Goal: Task Accomplishment & Management: Manage account settings

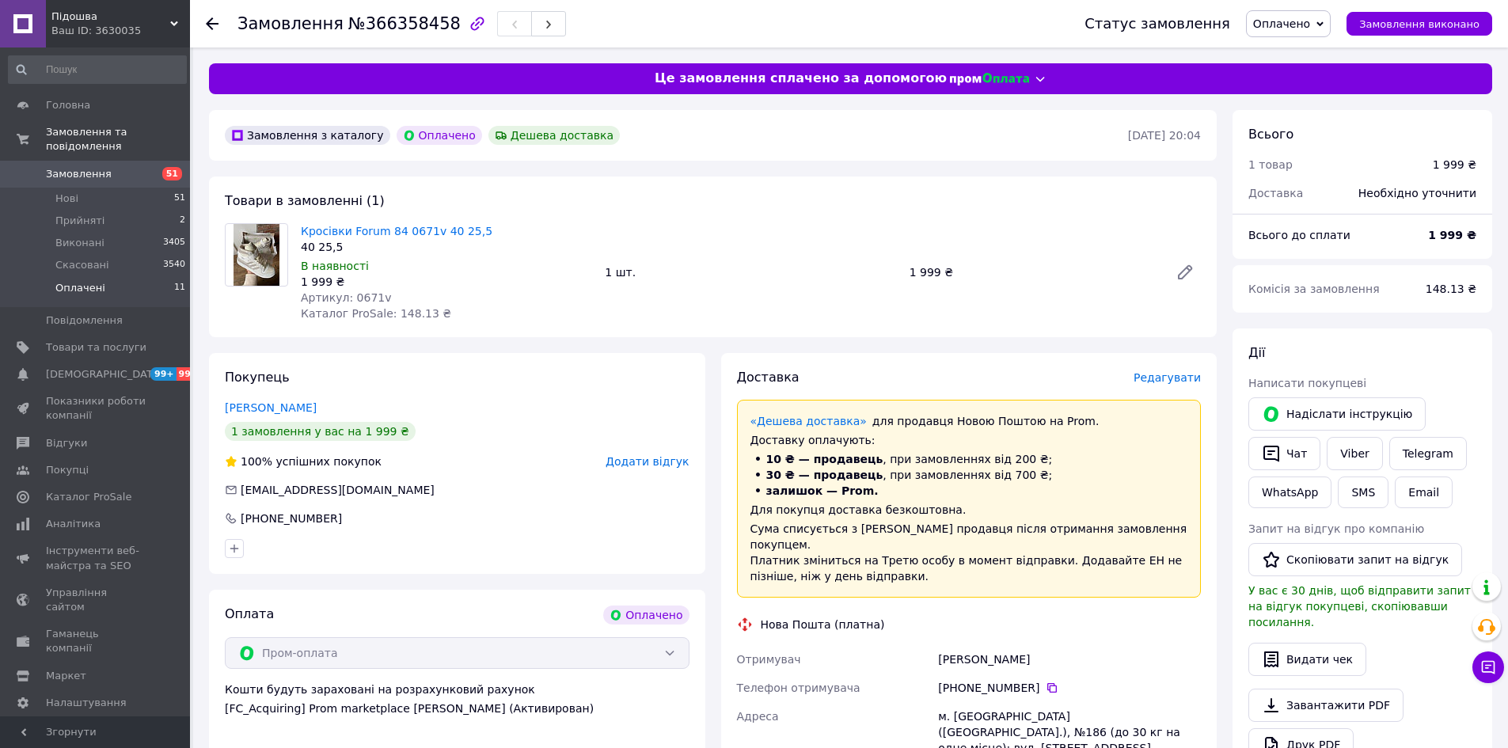
click at [62, 281] on span "Оплачені" at bounding box center [80, 288] width 50 height 14
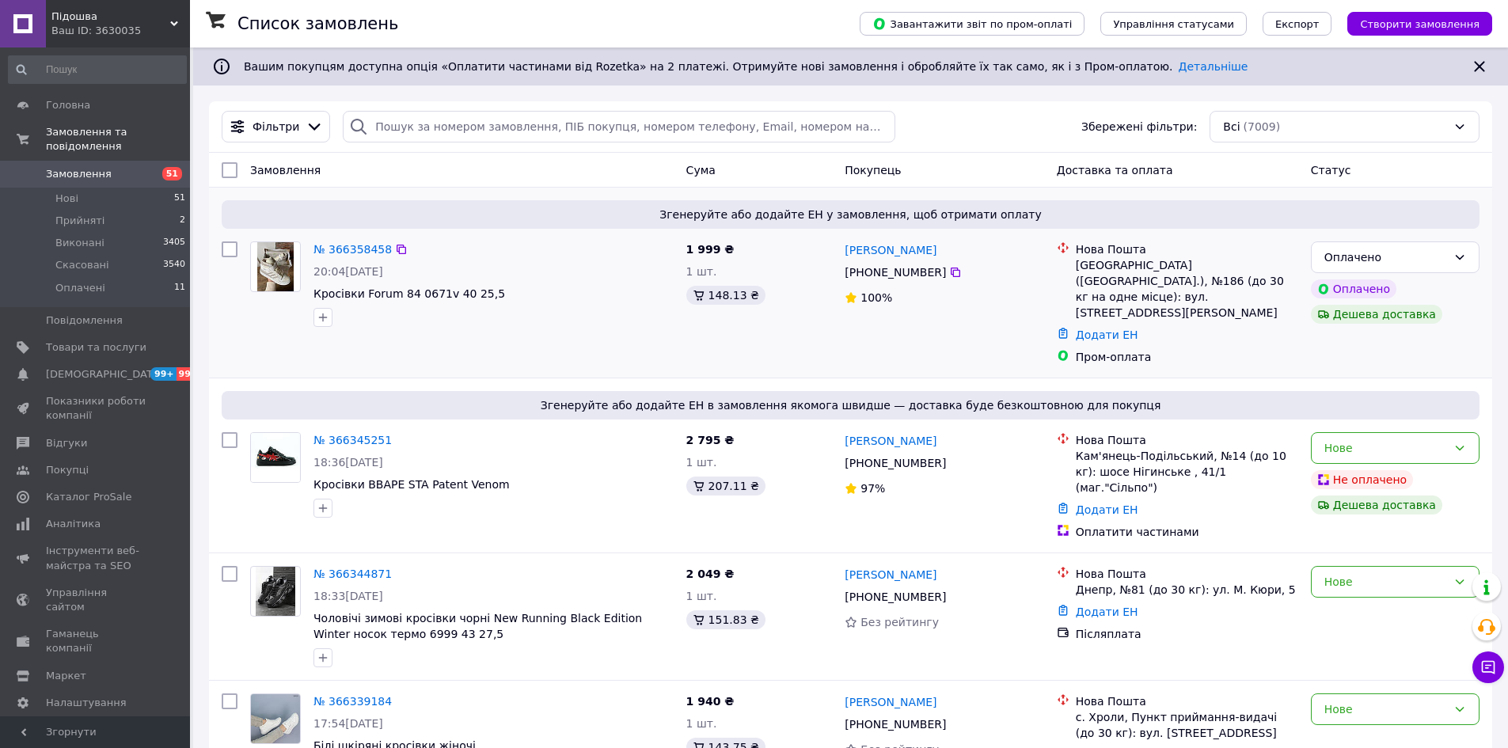
drag, startPoint x: 80, startPoint y: 268, endPoint x: 343, endPoint y: 367, distance: 281.5
click at [80, 281] on span "Оплачені" at bounding box center [80, 288] width 50 height 14
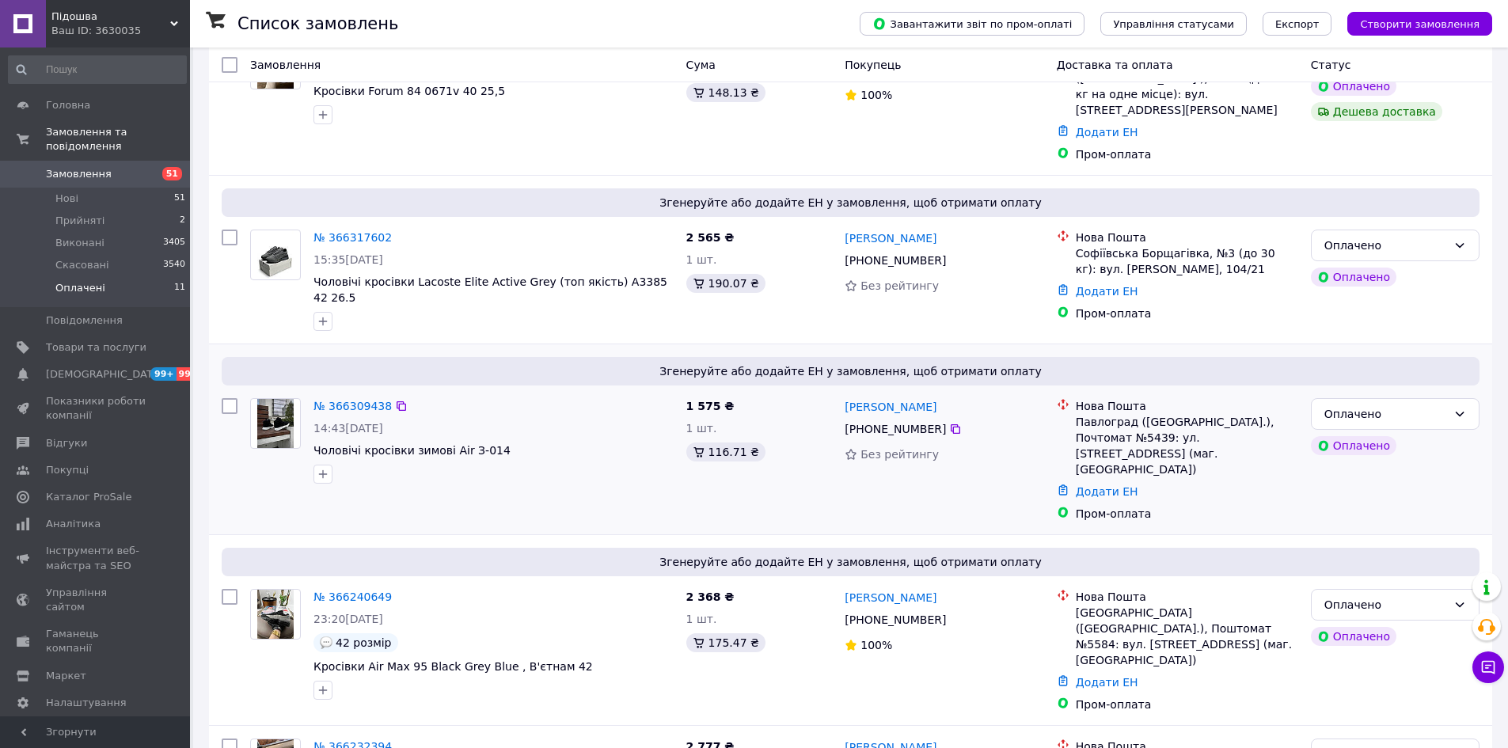
scroll to position [317, 0]
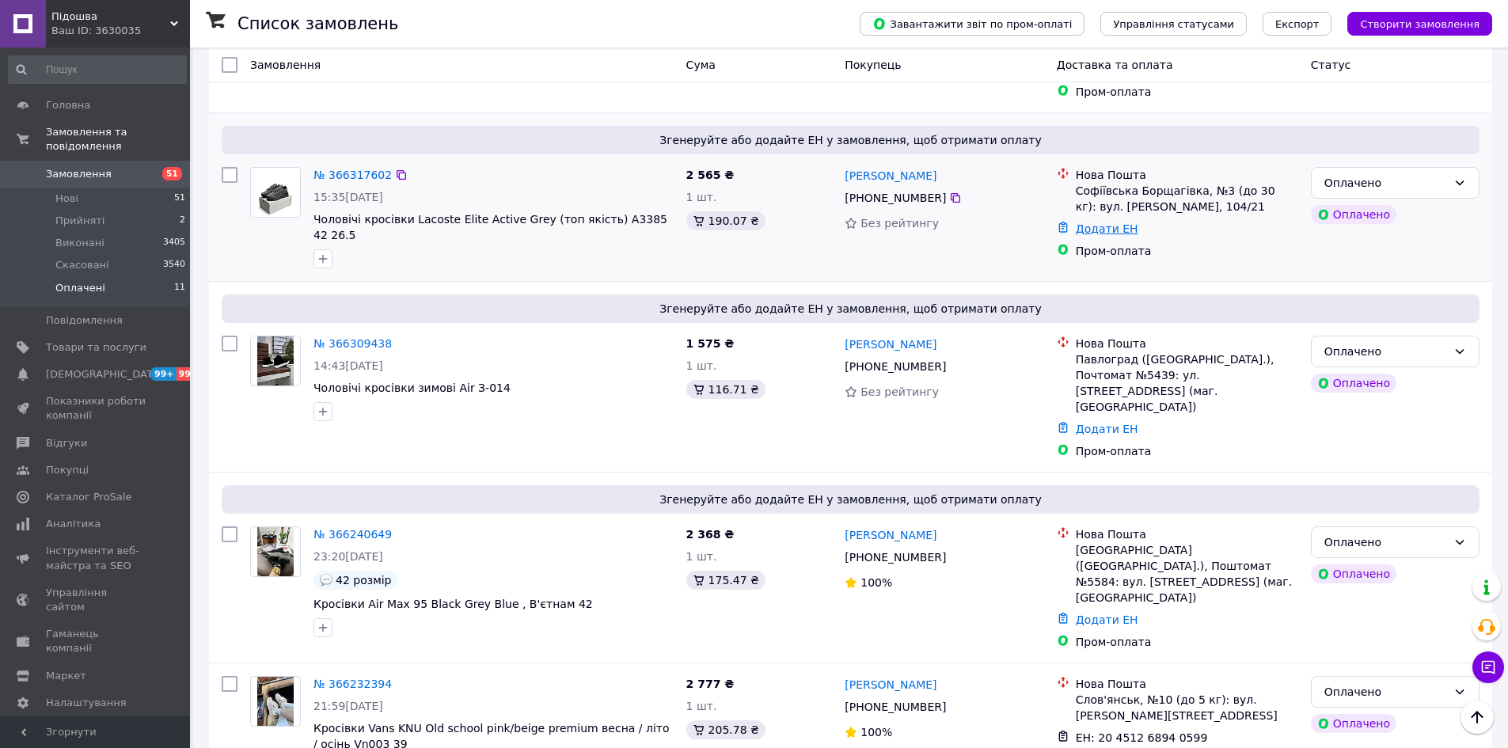
click at [1088, 222] on link "Додати ЕН" at bounding box center [1106, 228] width 63 height 13
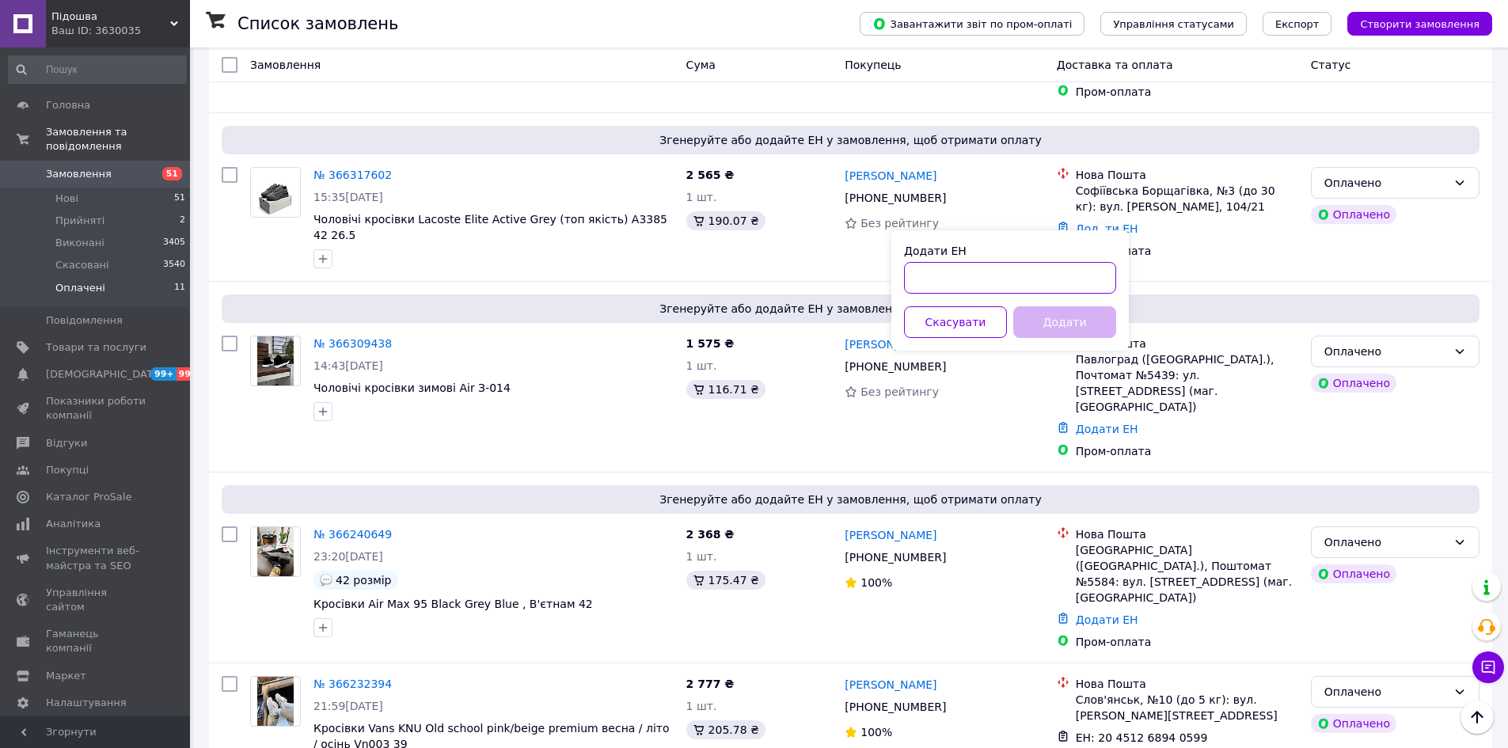
click at [1055, 280] on input "Додати ЕН" at bounding box center [1010, 278] width 212 height 32
paste input "20451269254059"
click at [1061, 318] on button "Додати" at bounding box center [1064, 322] width 103 height 32
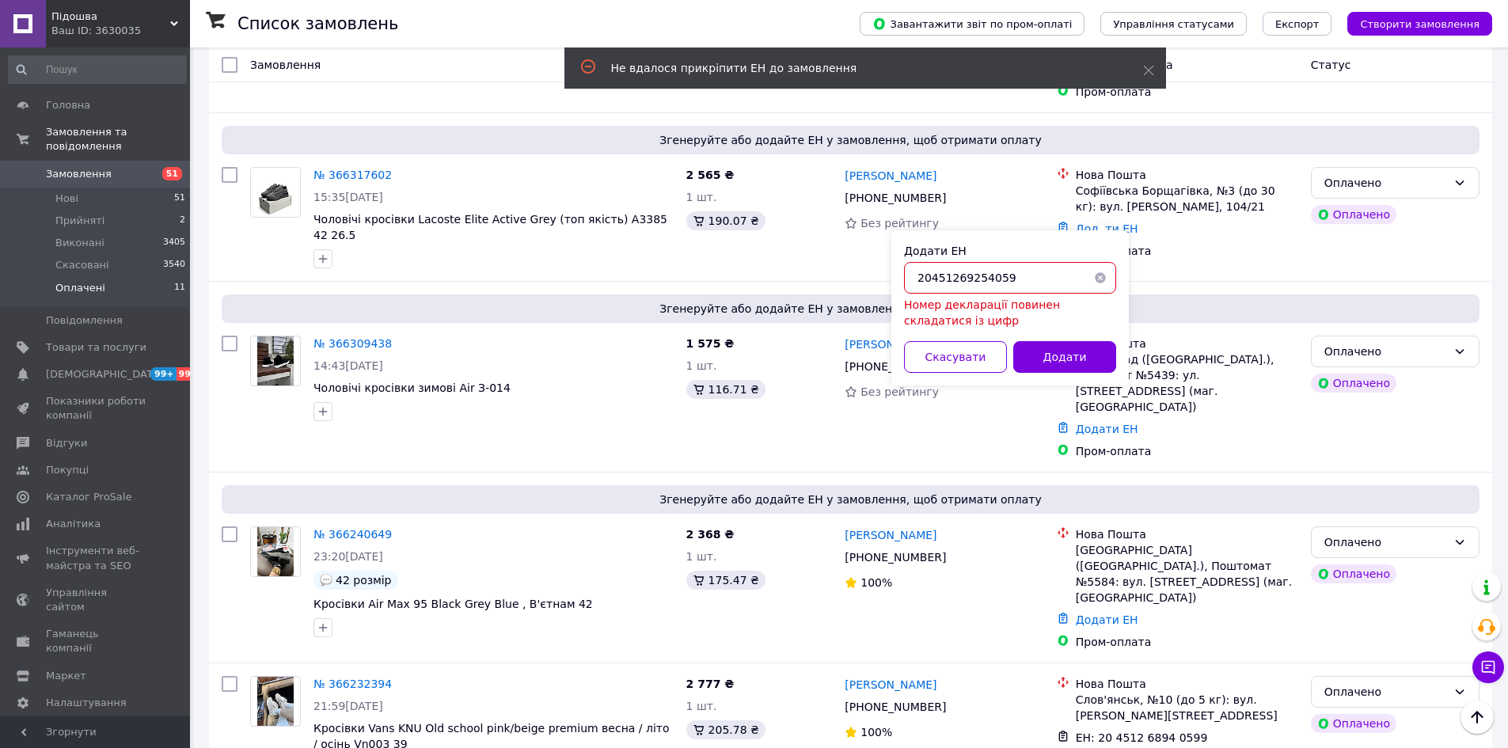
click at [1002, 276] on input "20451269254059" at bounding box center [1010, 278] width 212 height 32
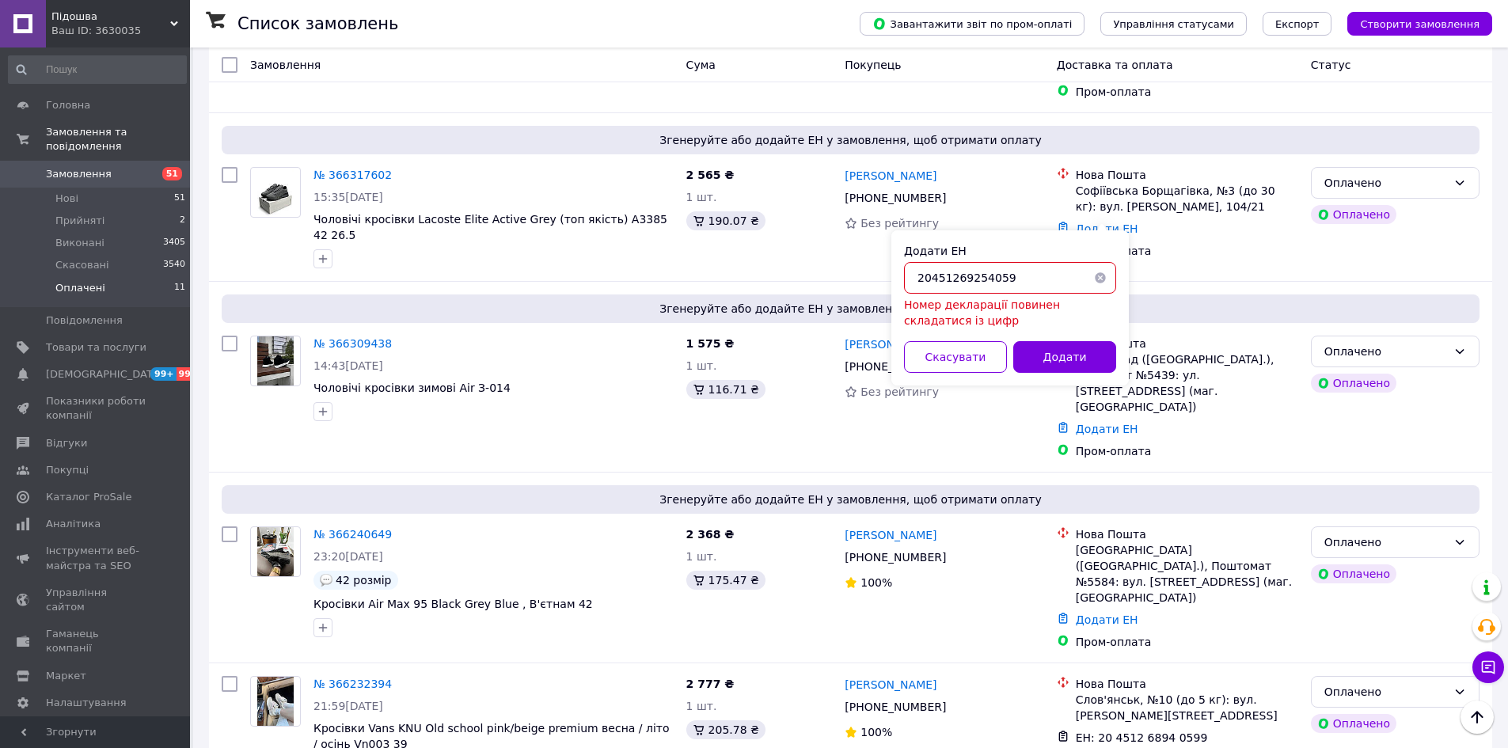
click at [920, 277] on input "20451269254059" at bounding box center [1010, 278] width 212 height 32
click at [1041, 279] on input "20451269254059" at bounding box center [1010, 278] width 212 height 32
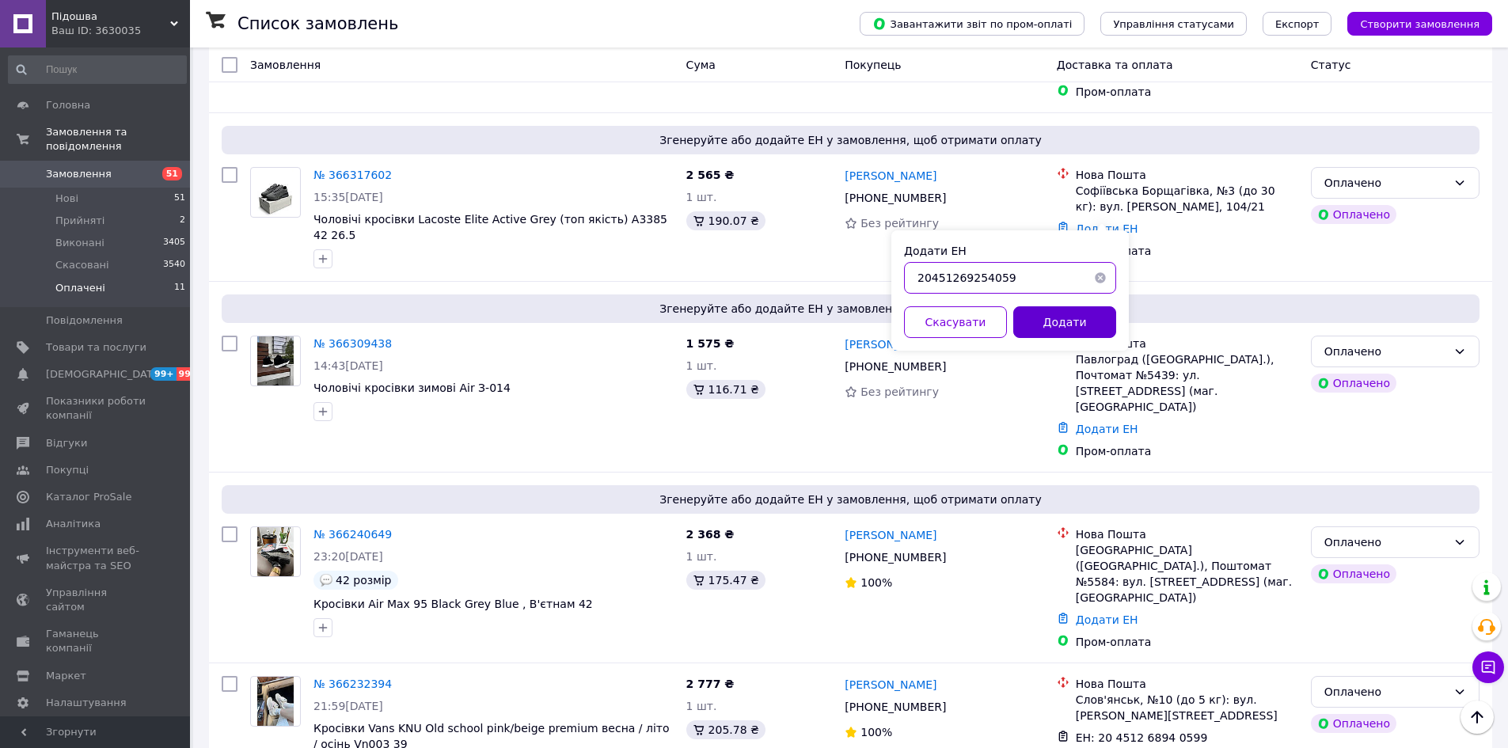
type input "20451269254059"
click at [1053, 317] on button "Додати" at bounding box center [1064, 322] width 103 height 32
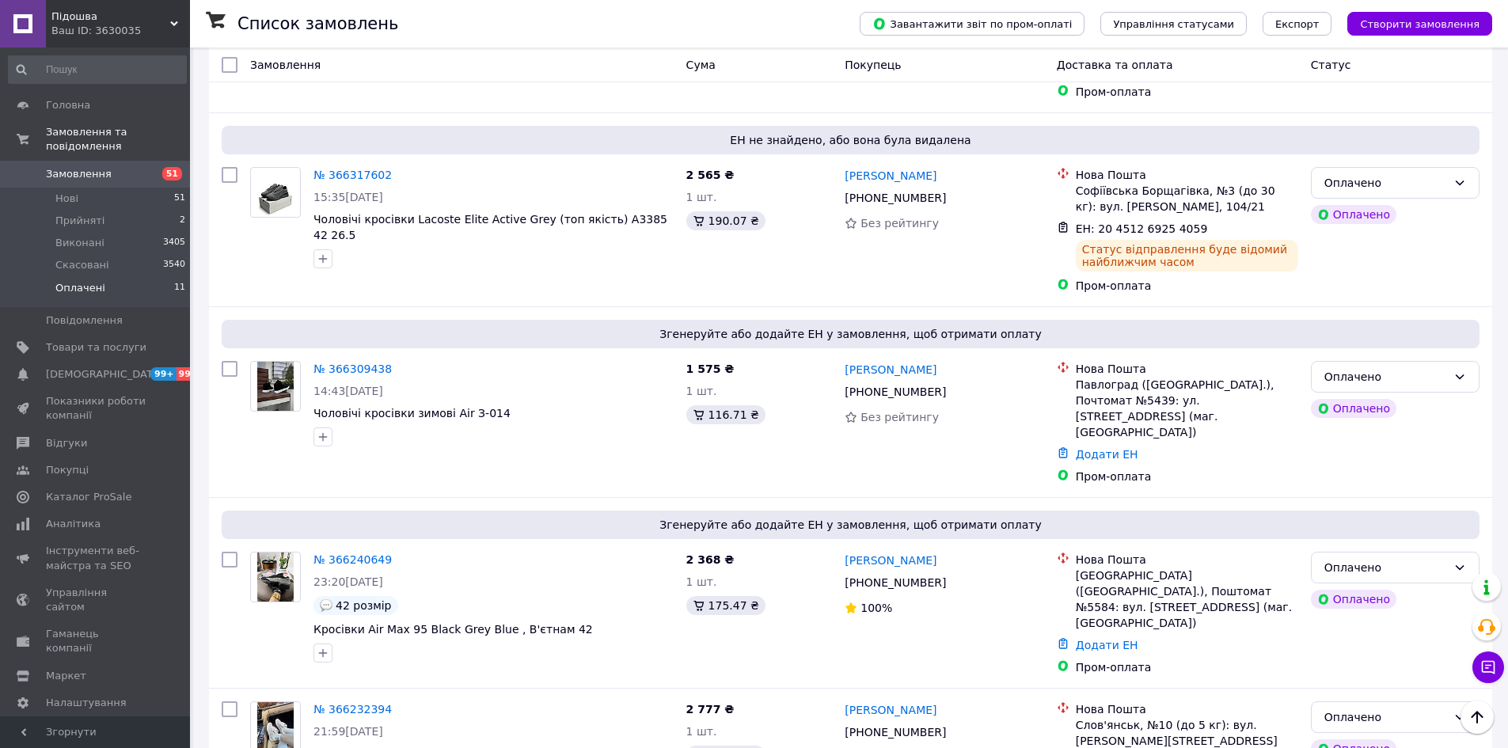
click at [69, 281] on span "Оплачені" at bounding box center [80, 288] width 50 height 14
click at [1495, 675] on button "Чат з покупцем" at bounding box center [1488, 667] width 32 height 32
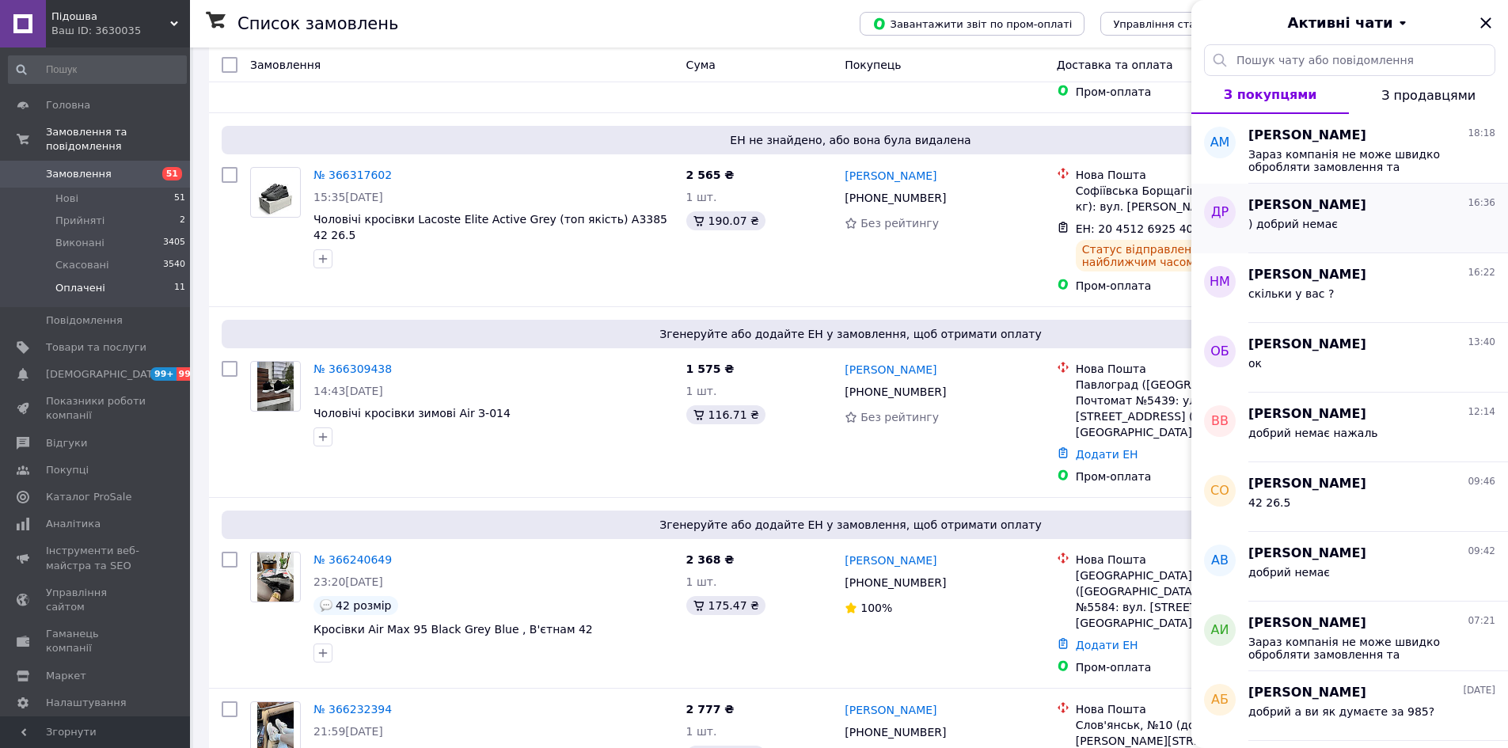
click at [1371, 226] on div ") добрий немає" at bounding box center [1371, 226] width 247 height 25
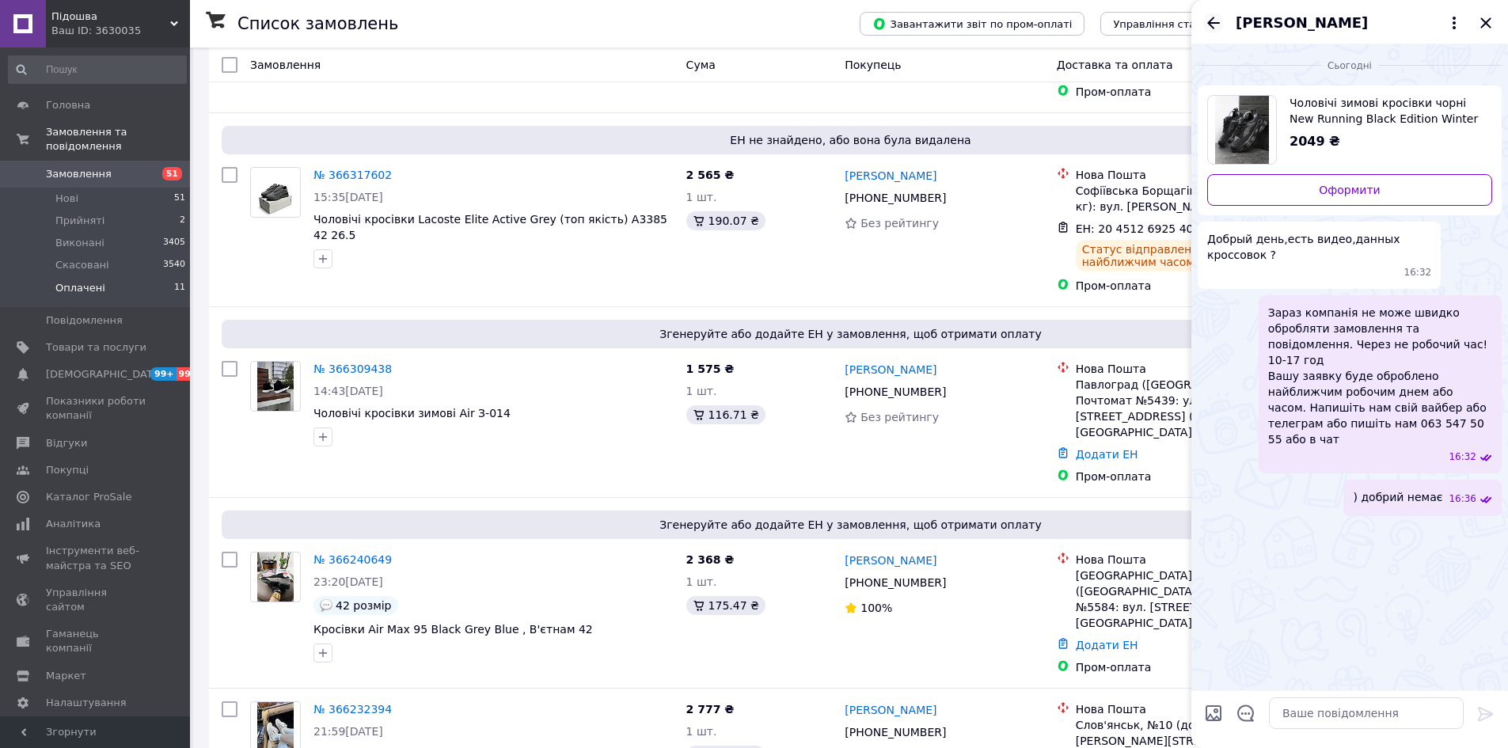
click at [1212, 28] on icon "Назад" at bounding box center [1213, 22] width 19 height 19
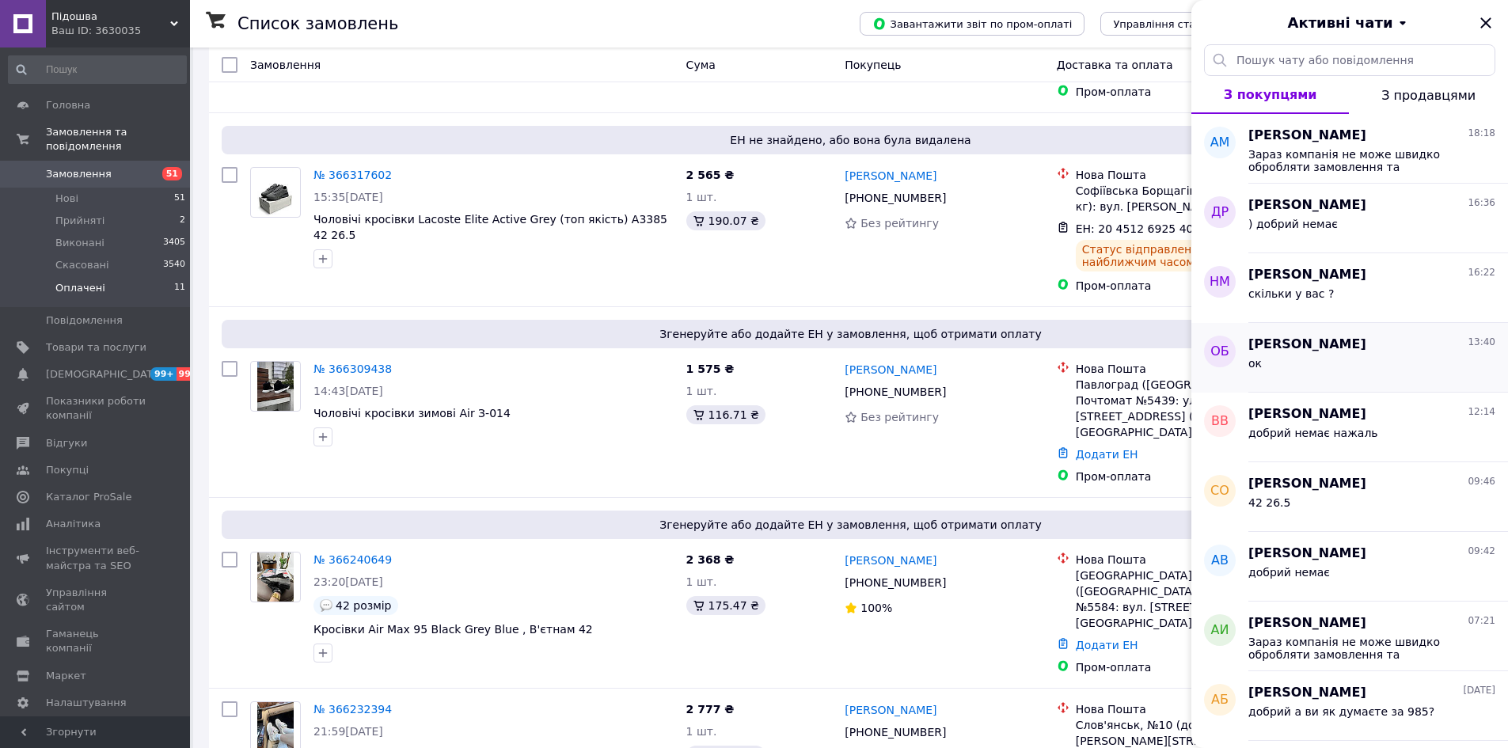
click at [1313, 361] on div "ок" at bounding box center [1371, 366] width 247 height 25
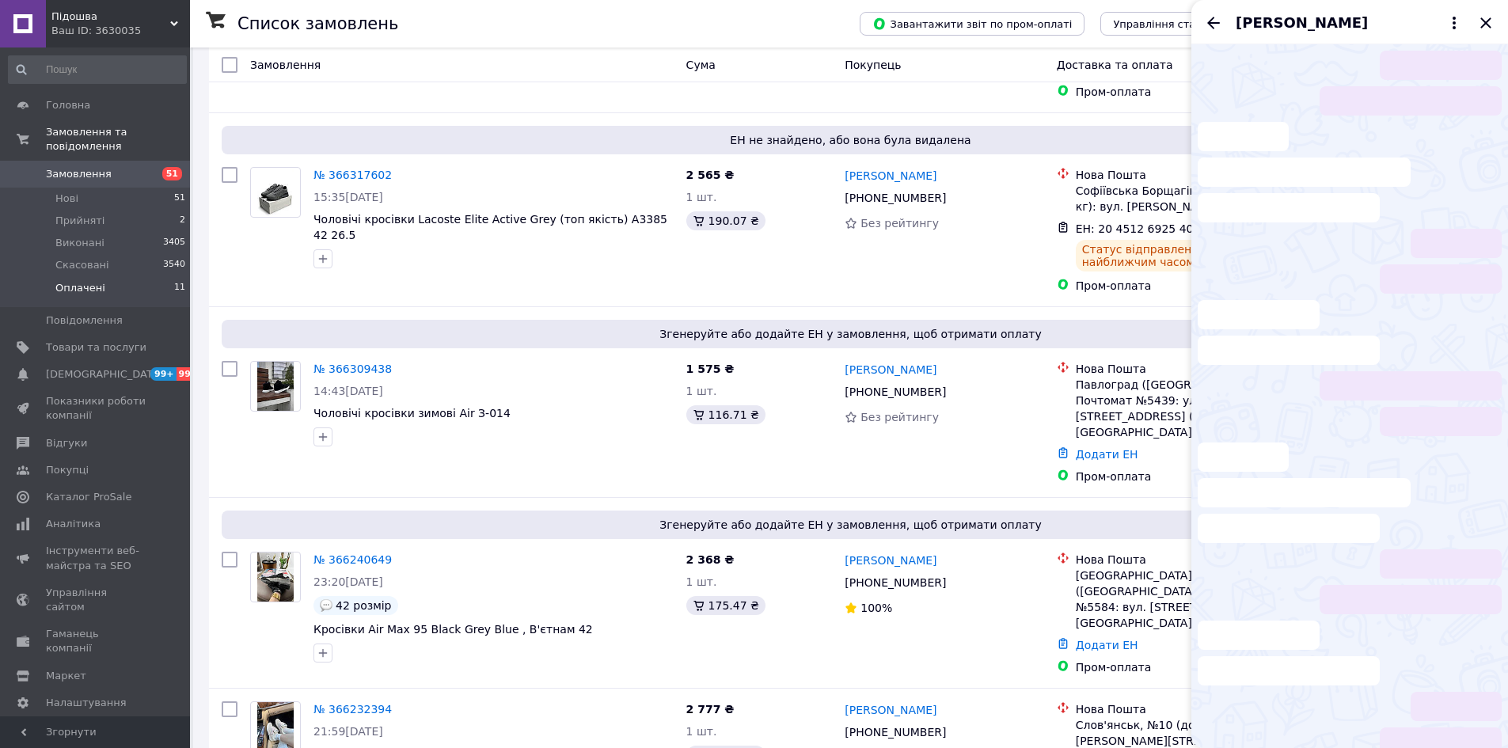
scroll to position [36, 0]
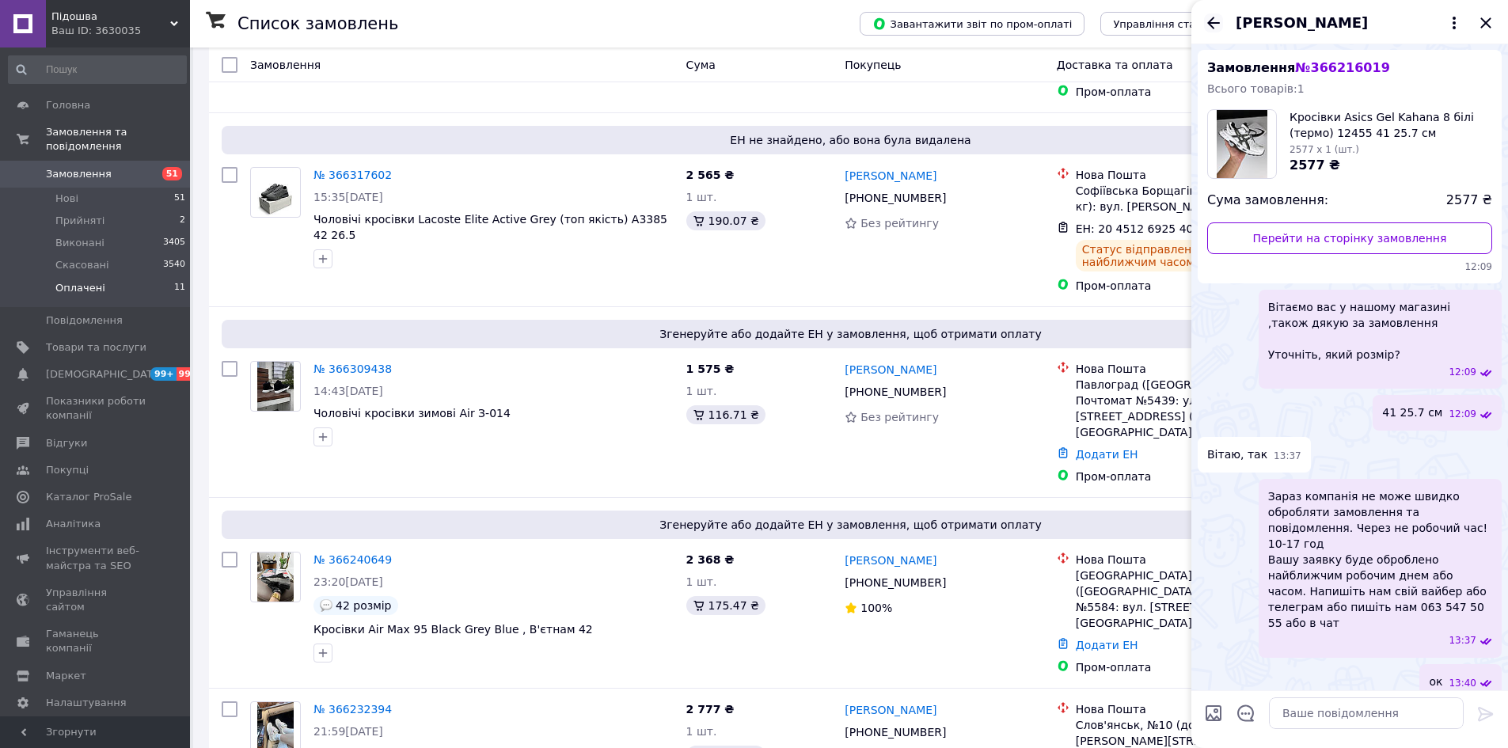
drag, startPoint x: 1216, startPoint y: 15, endPoint x: 1233, endPoint y: 40, distance: 29.6
click at [1216, 17] on icon "Назад" at bounding box center [1213, 22] width 19 height 19
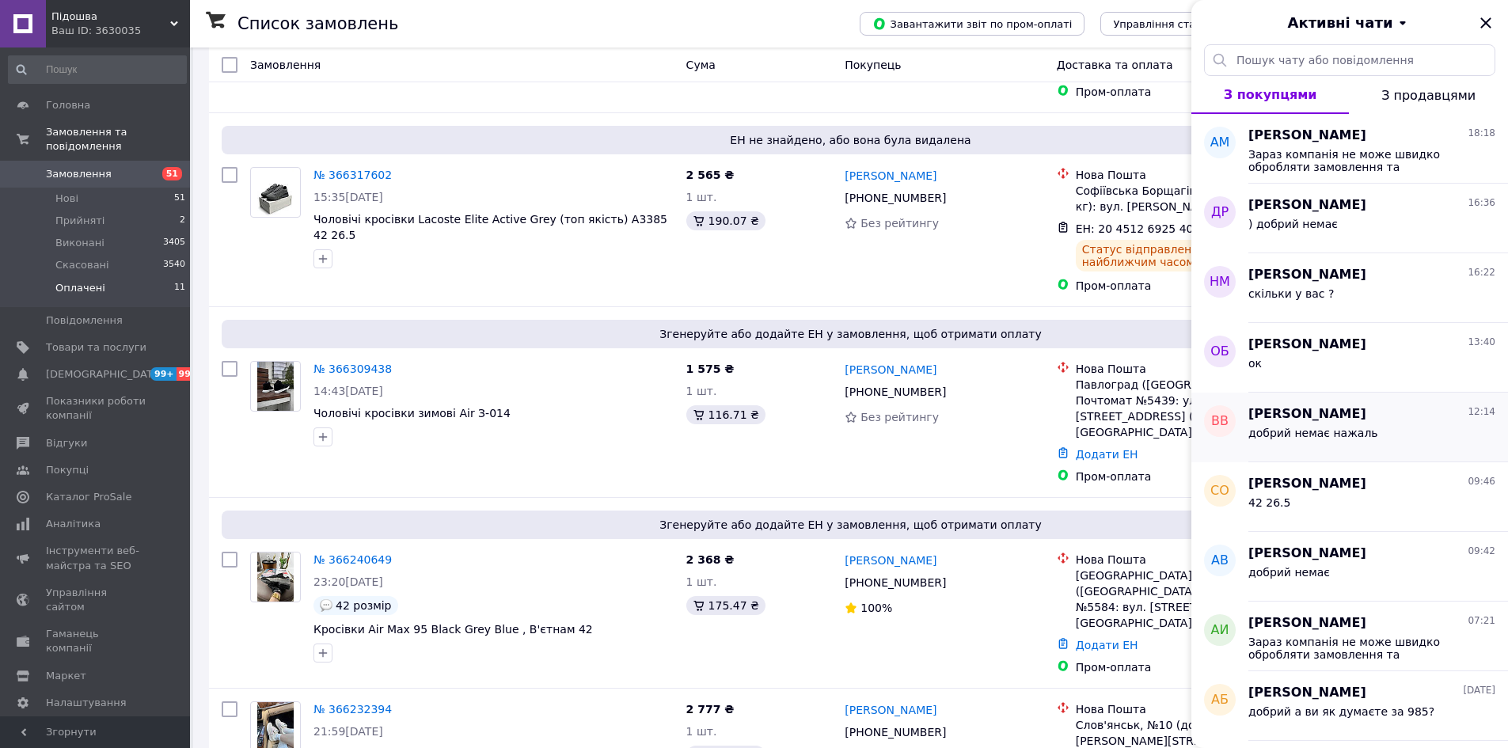
click at [1336, 436] on span "добрий немає нажаль" at bounding box center [1313, 433] width 130 height 13
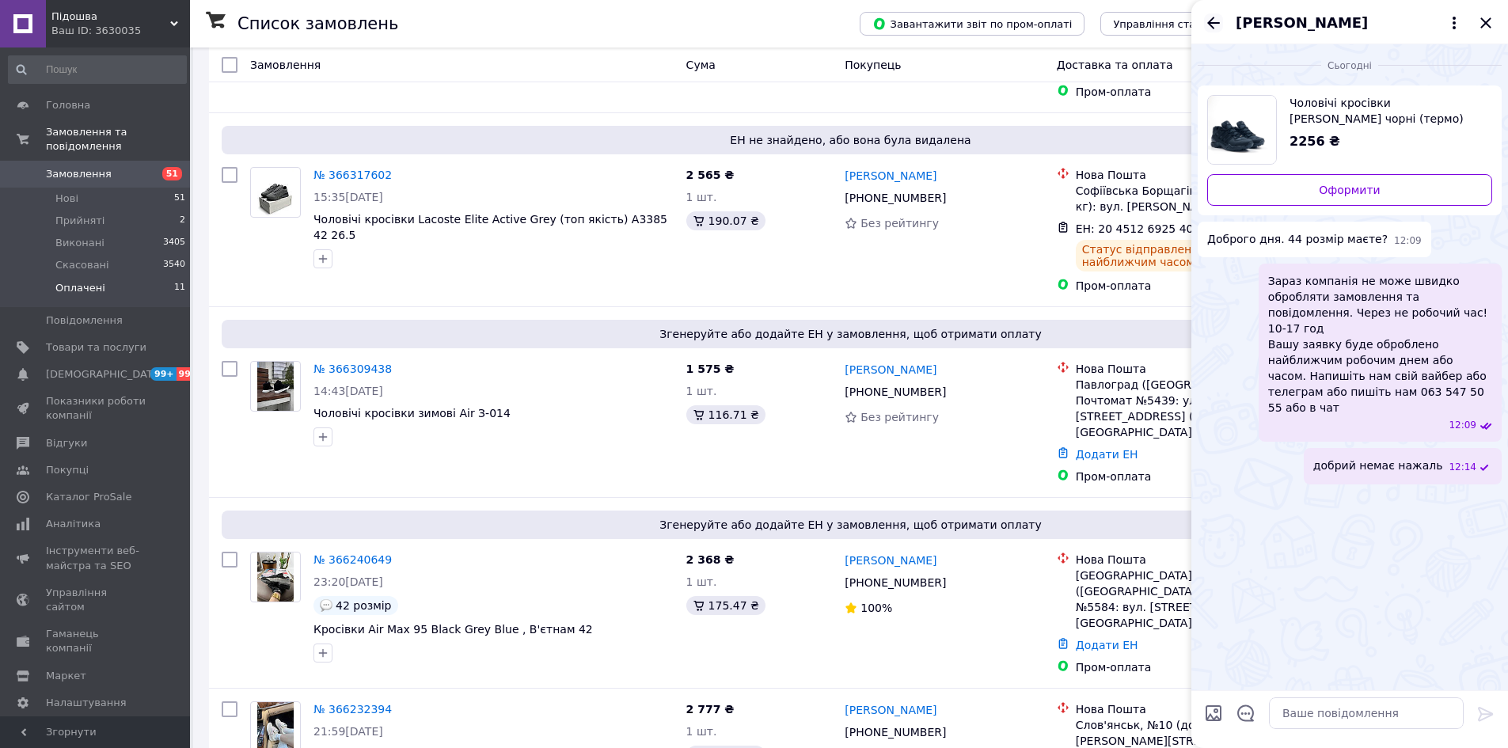
click at [1212, 25] on icon "Назад" at bounding box center [1213, 22] width 19 height 19
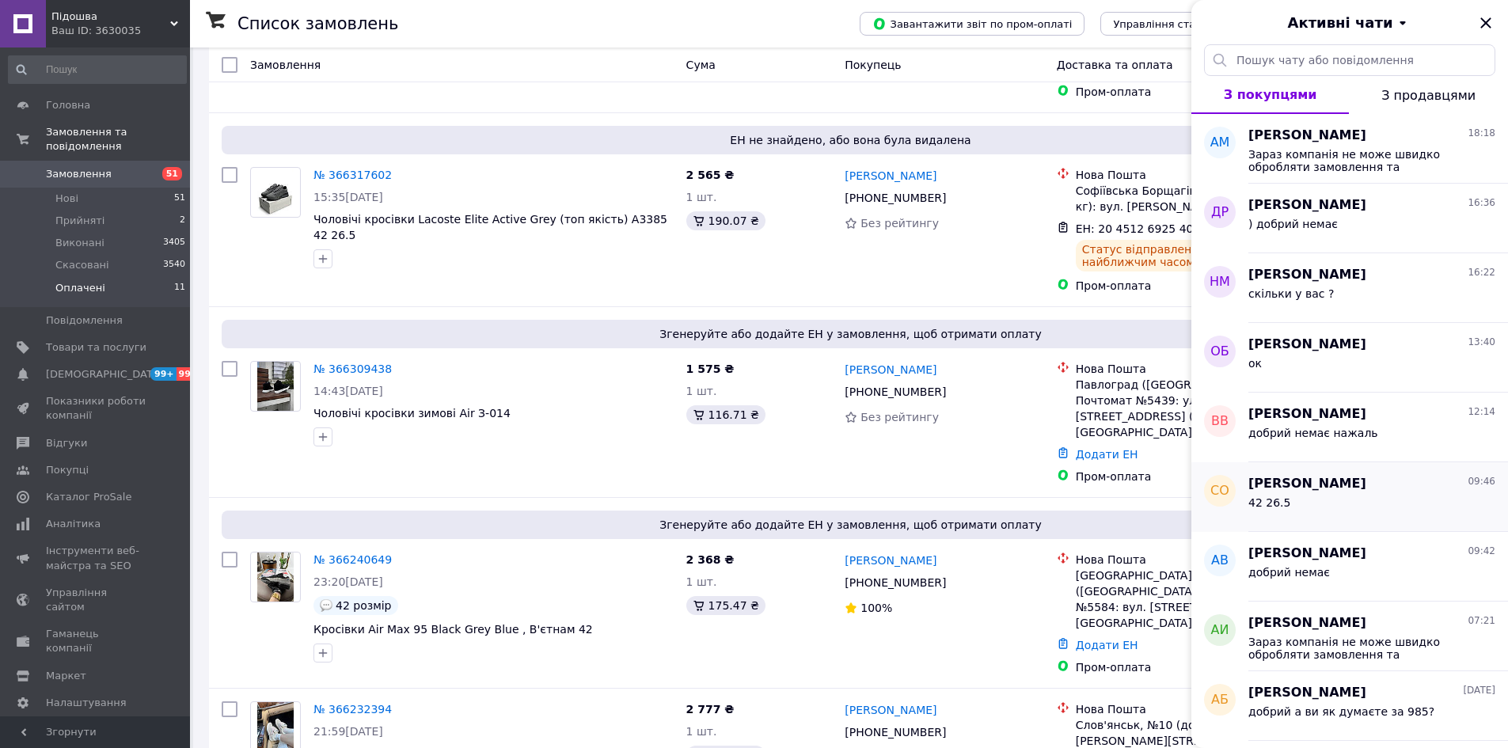
click at [1339, 503] on div "42 26.5" at bounding box center [1371, 505] width 247 height 25
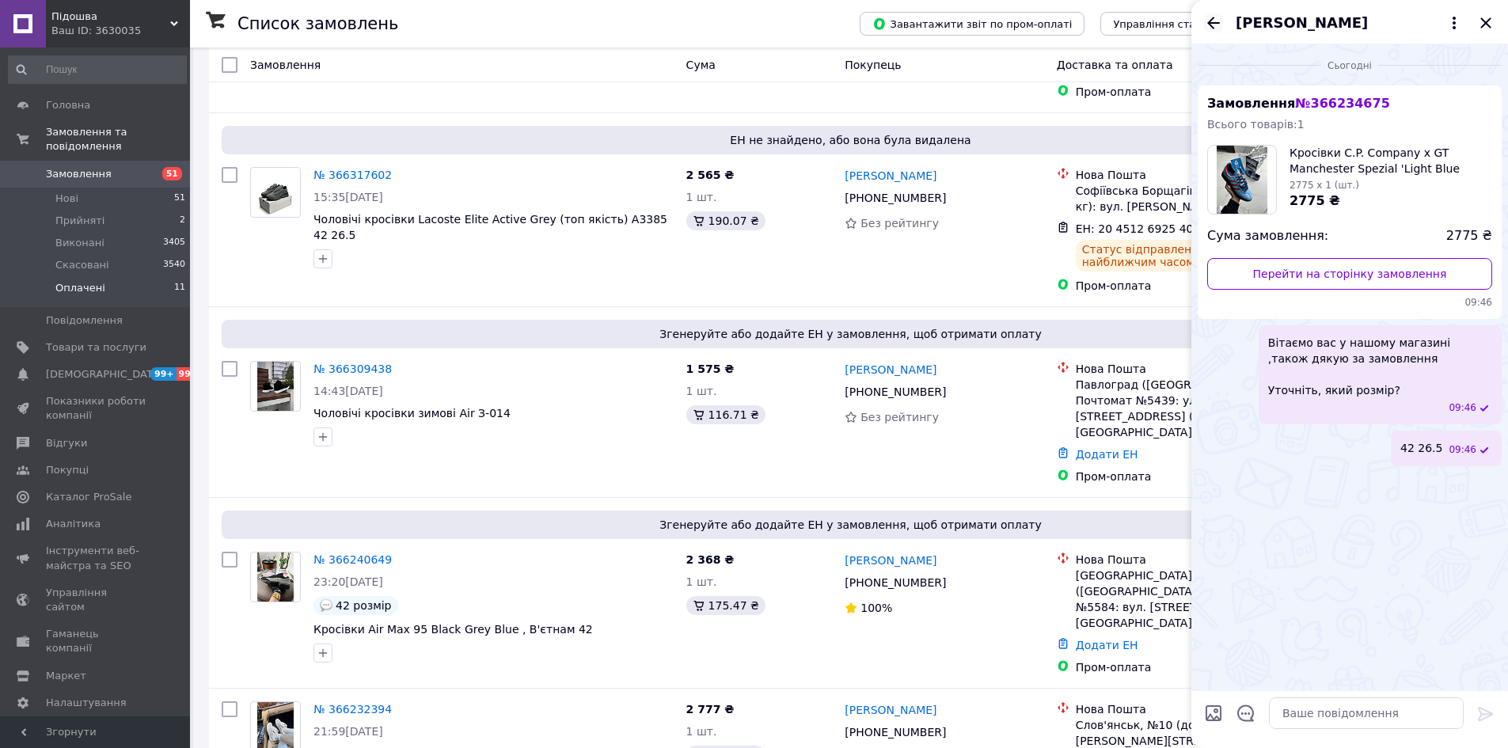
click at [1212, 28] on icon "Назад" at bounding box center [1213, 22] width 19 height 19
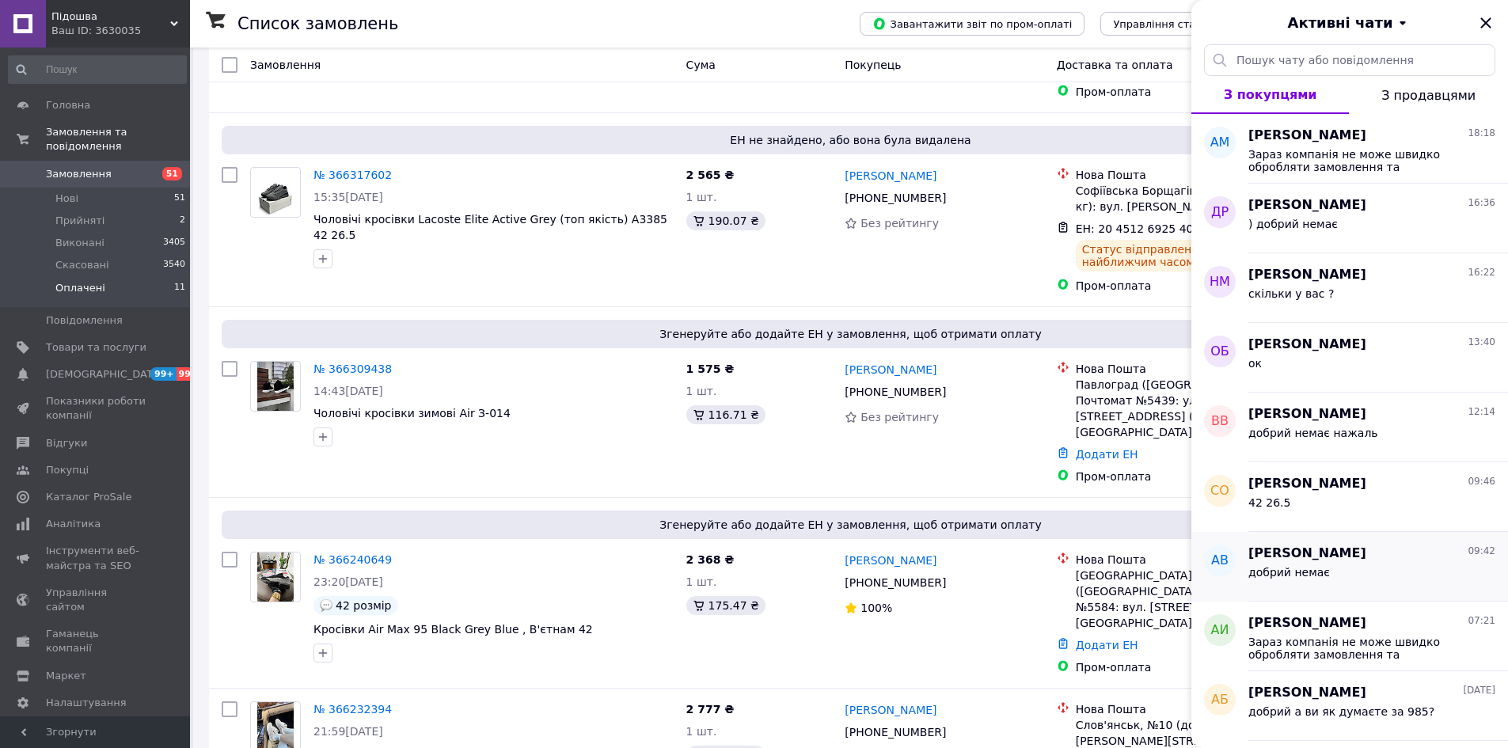
click at [1292, 557] on span "[PERSON_NAME]" at bounding box center [1307, 553] width 118 height 18
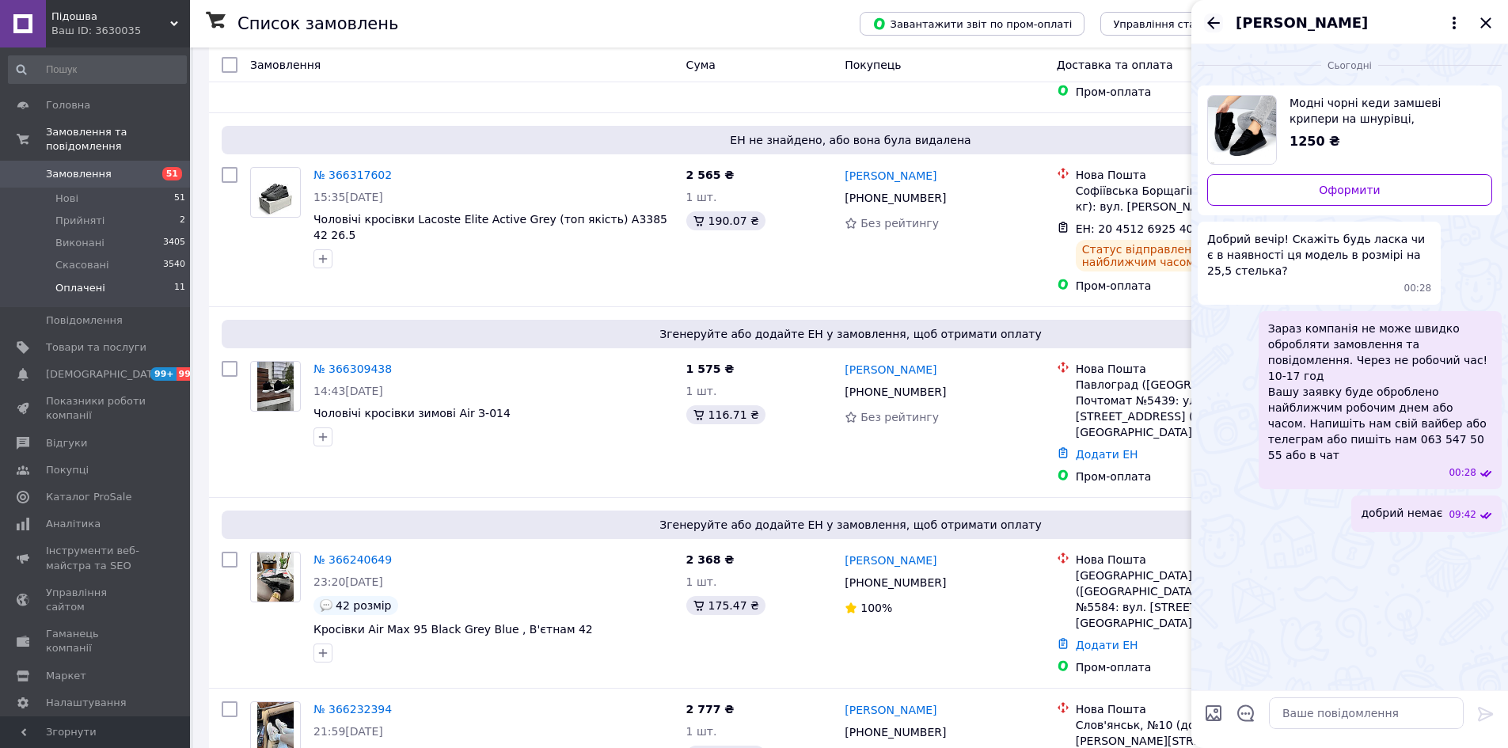
click at [1210, 30] on icon "Назад" at bounding box center [1213, 22] width 19 height 19
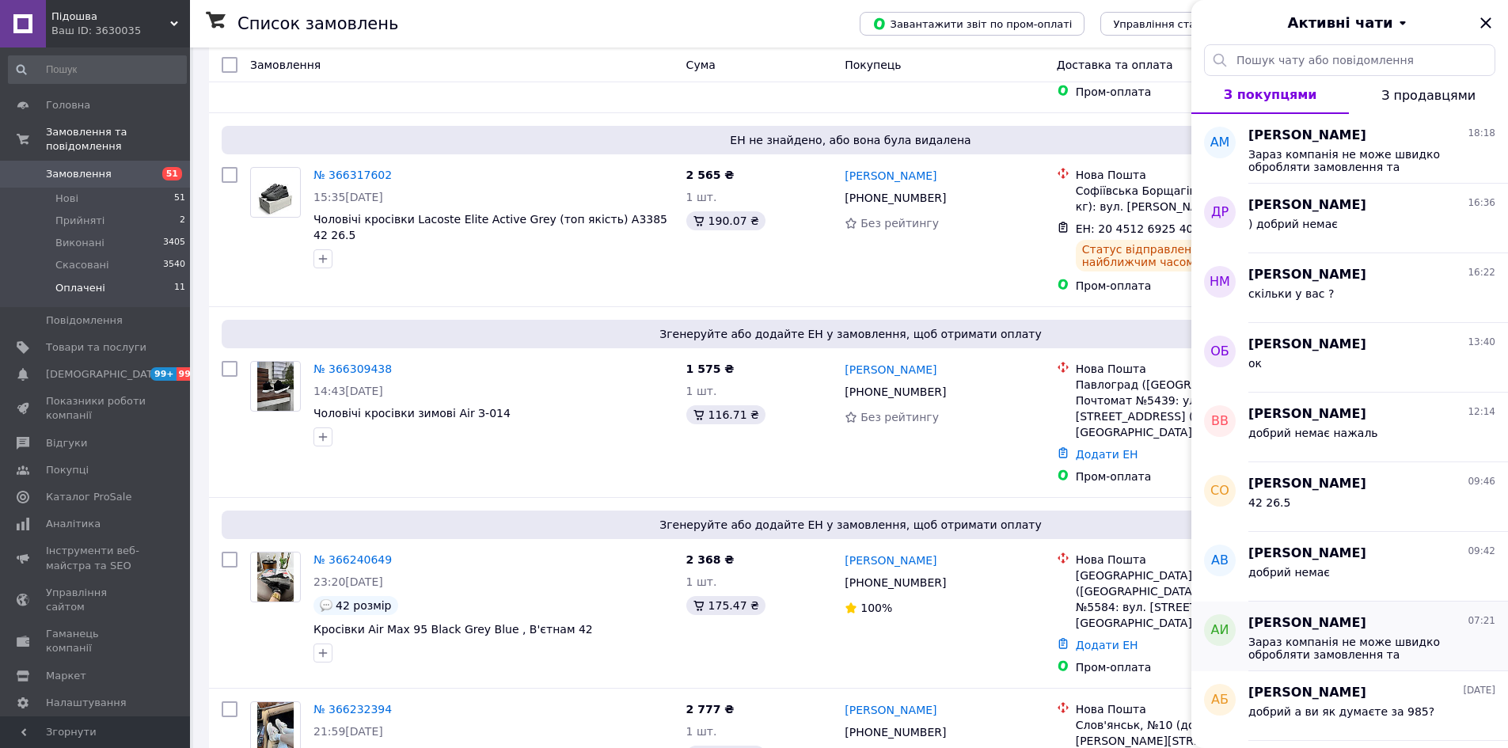
click at [1290, 641] on span "Зараз компанія не може швидко обробляти замовлення та повідомлення. Через не ро…" at bounding box center [1360, 647] width 225 height 25
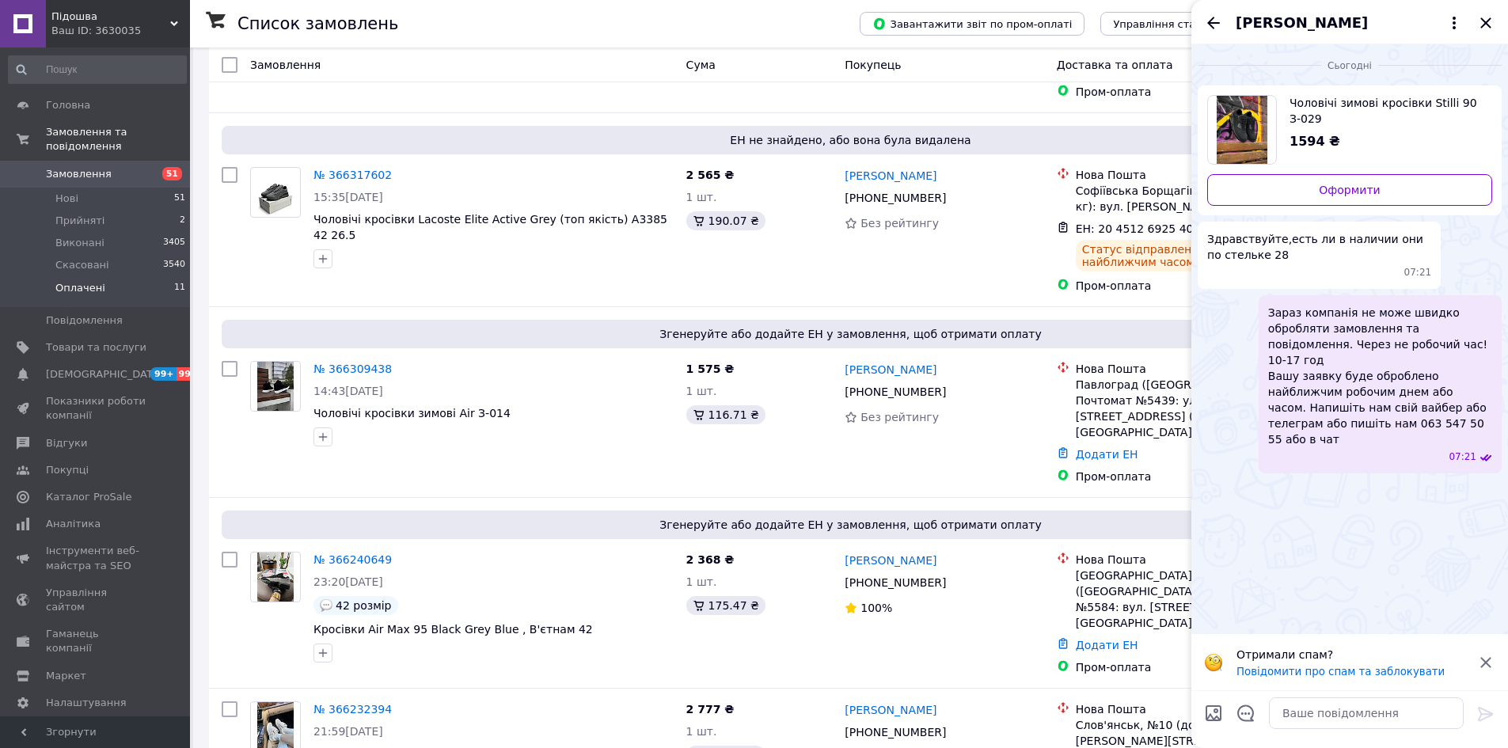
click at [1214, 21] on icon "Назад" at bounding box center [1213, 22] width 19 height 19
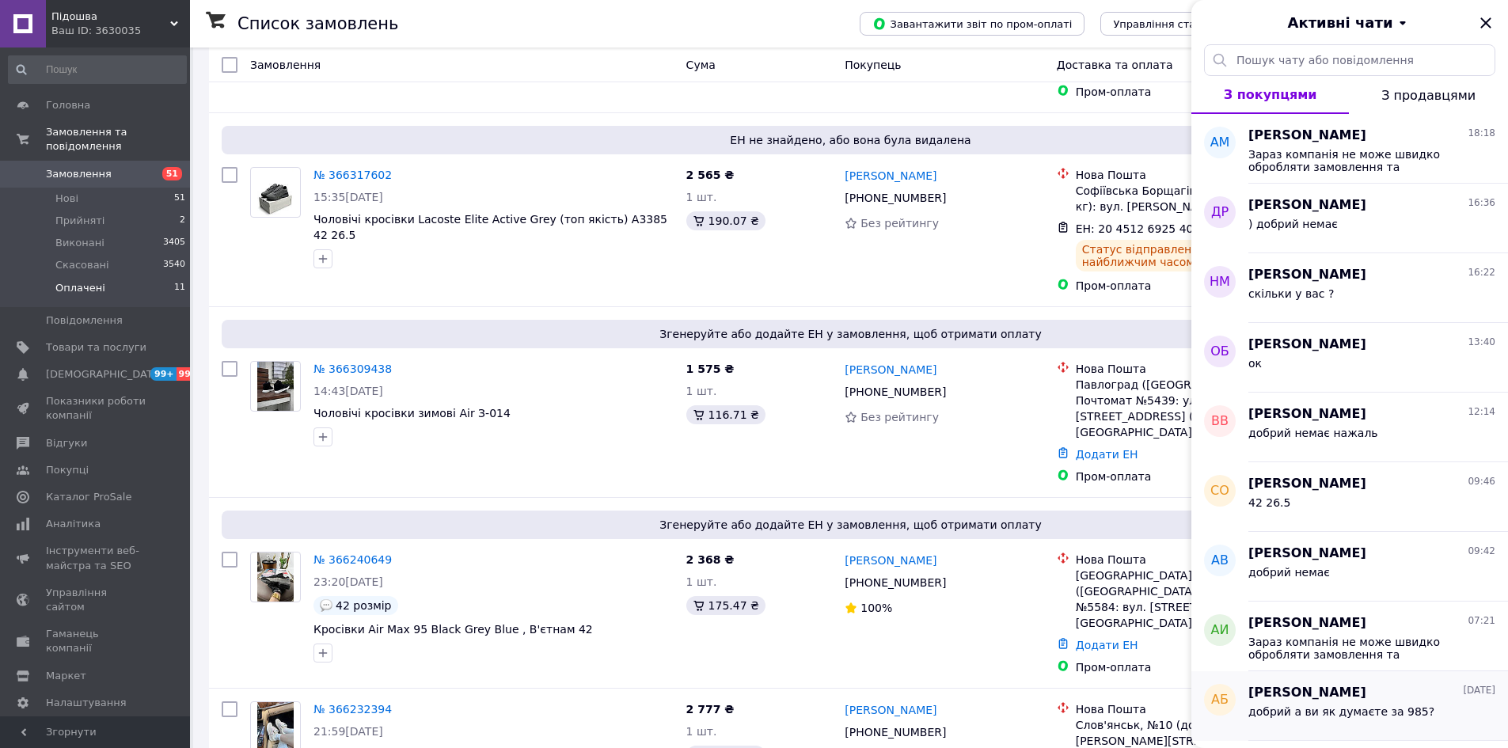
click at [1333, 708] on span "добрий а ви як думаєте за 985?" at bounding box center [1341, 711] width 186 height 13
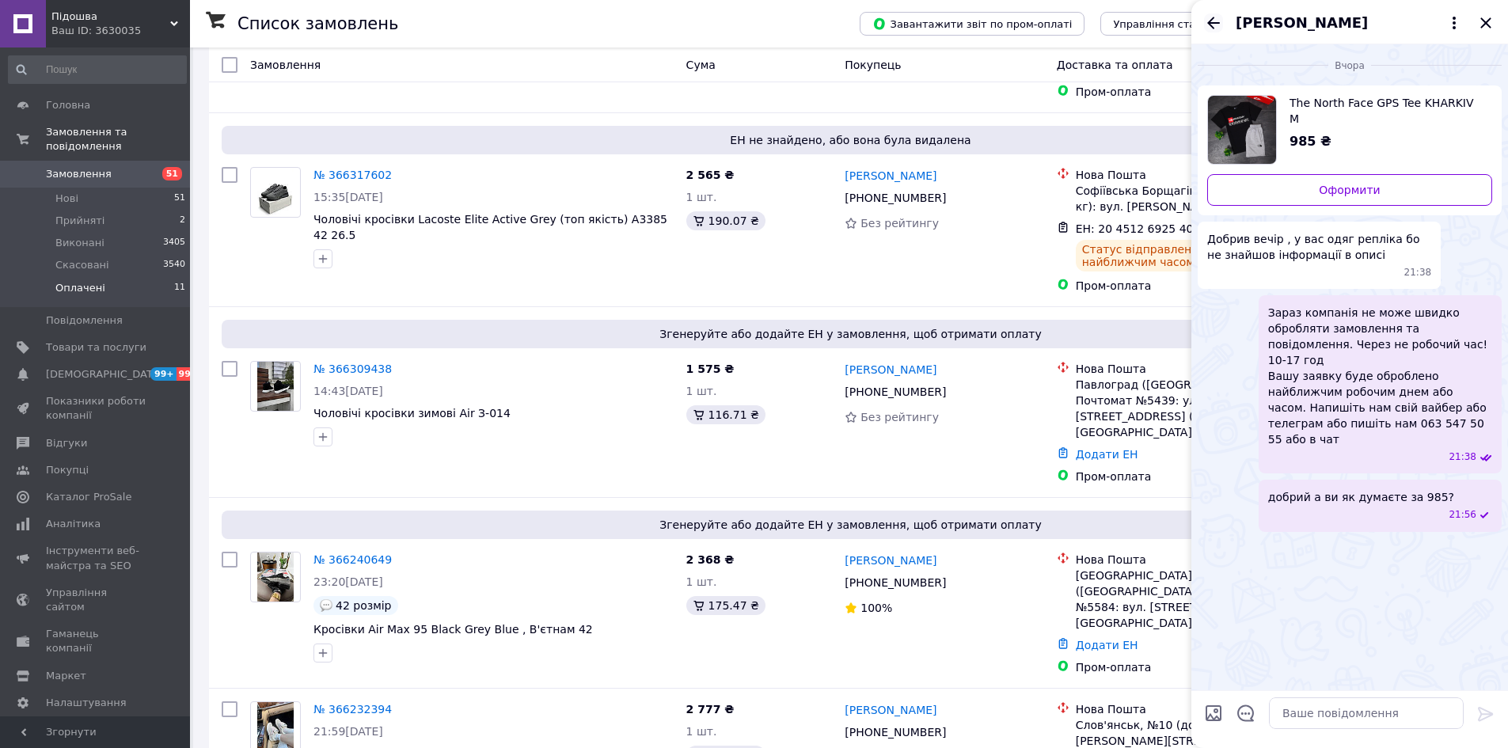
click at [1213, 22] on icon "Назад" at bounding box center [1213, 23] width 13 height 12
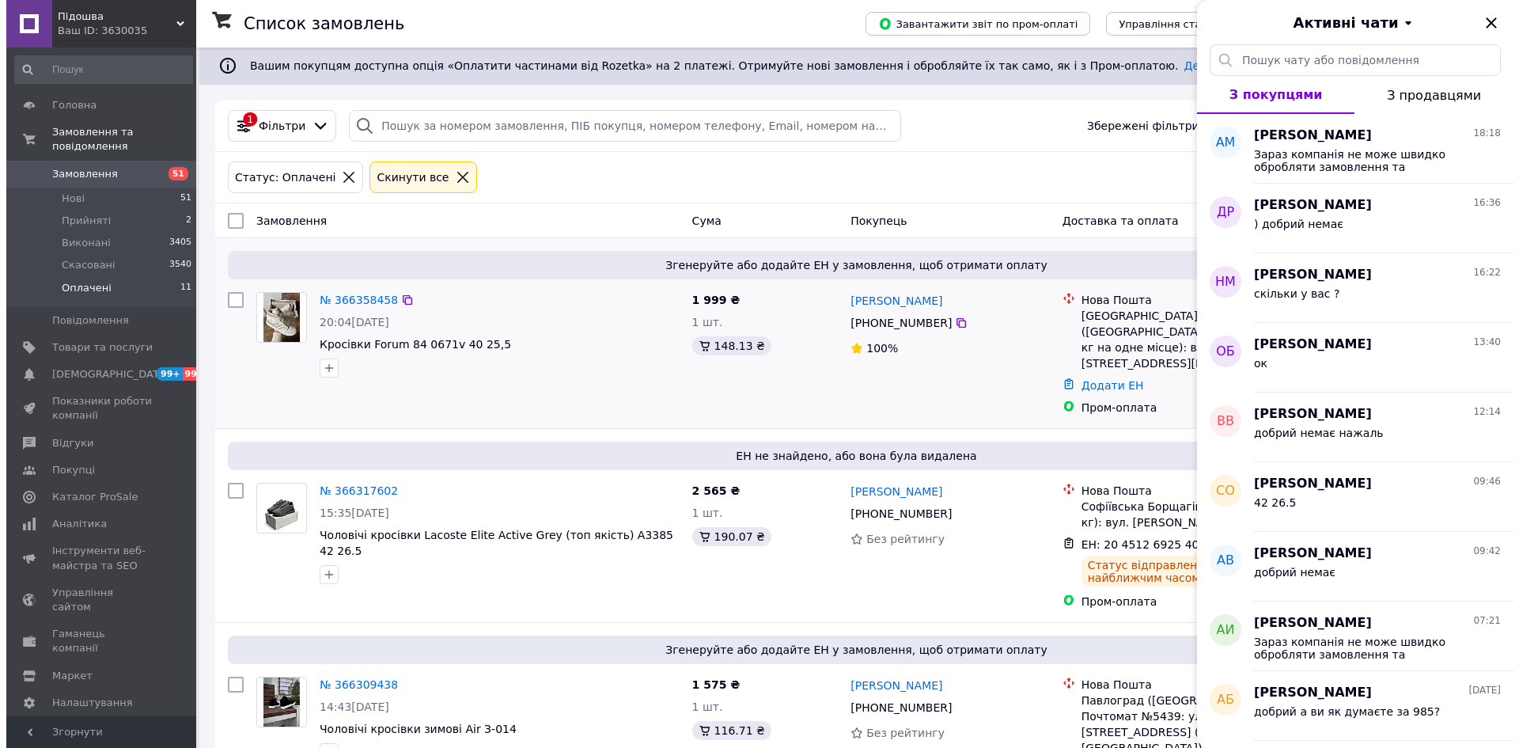
scroll to position [0, 0]
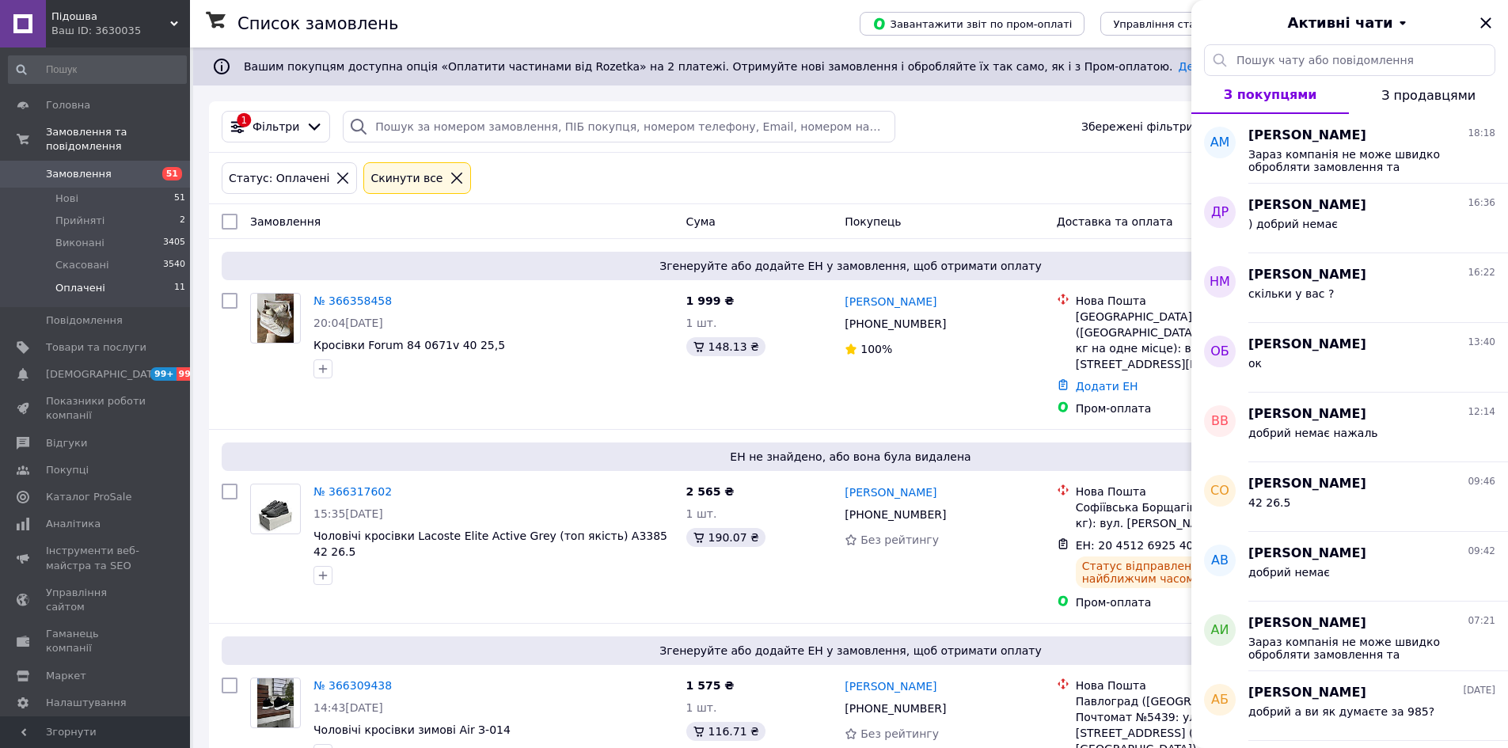
drag, startPoint x: 434, startPoint y: 181, endPoint x: 454, endPoint y: 186, distance: 21.1
click at [450, 181] on icon at bounding box center [457, 178] width 14 height 14
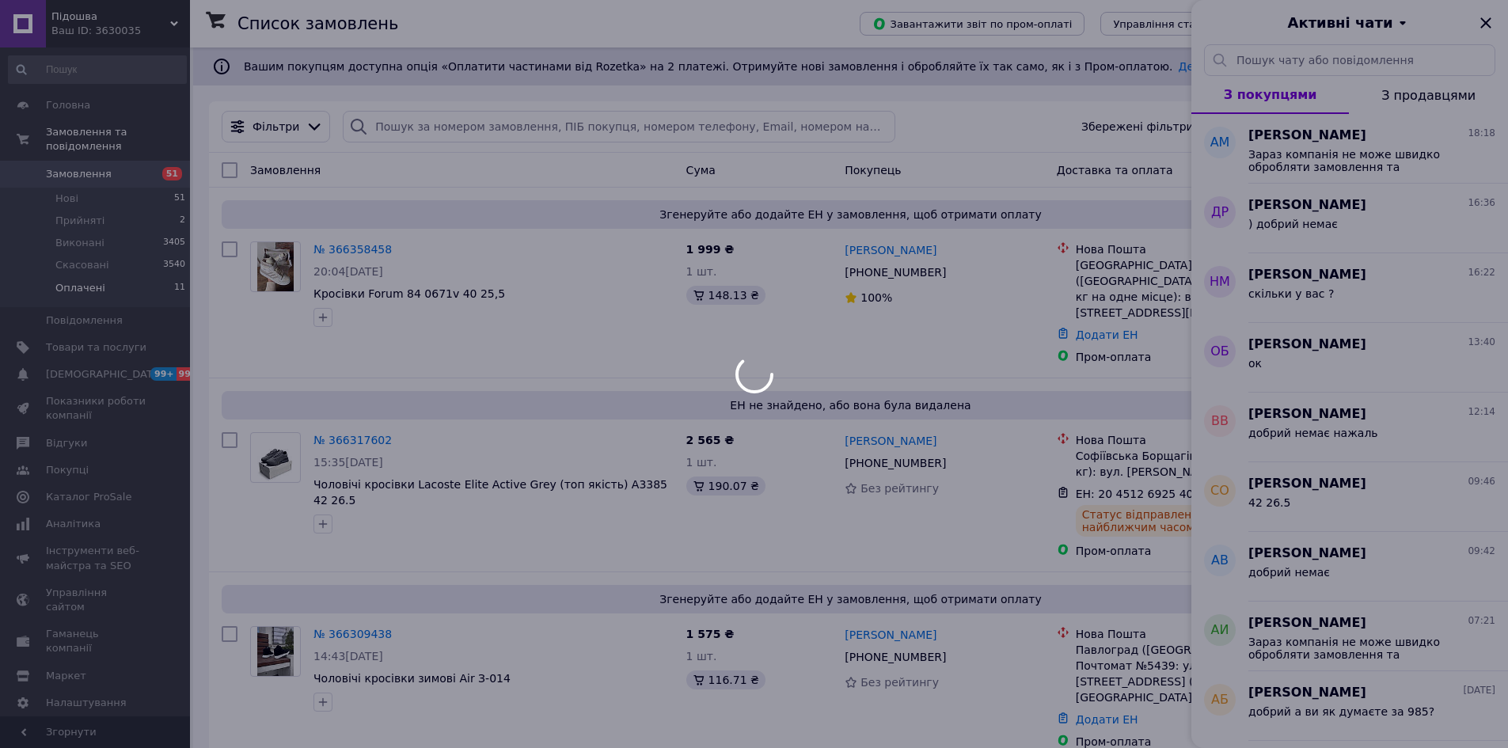
click at [1483, 22] on div at bounding box center [754, 374] width 1508 height 748
click at [736, 113] on div at bounding box center [754, 374] width 1508 height 748
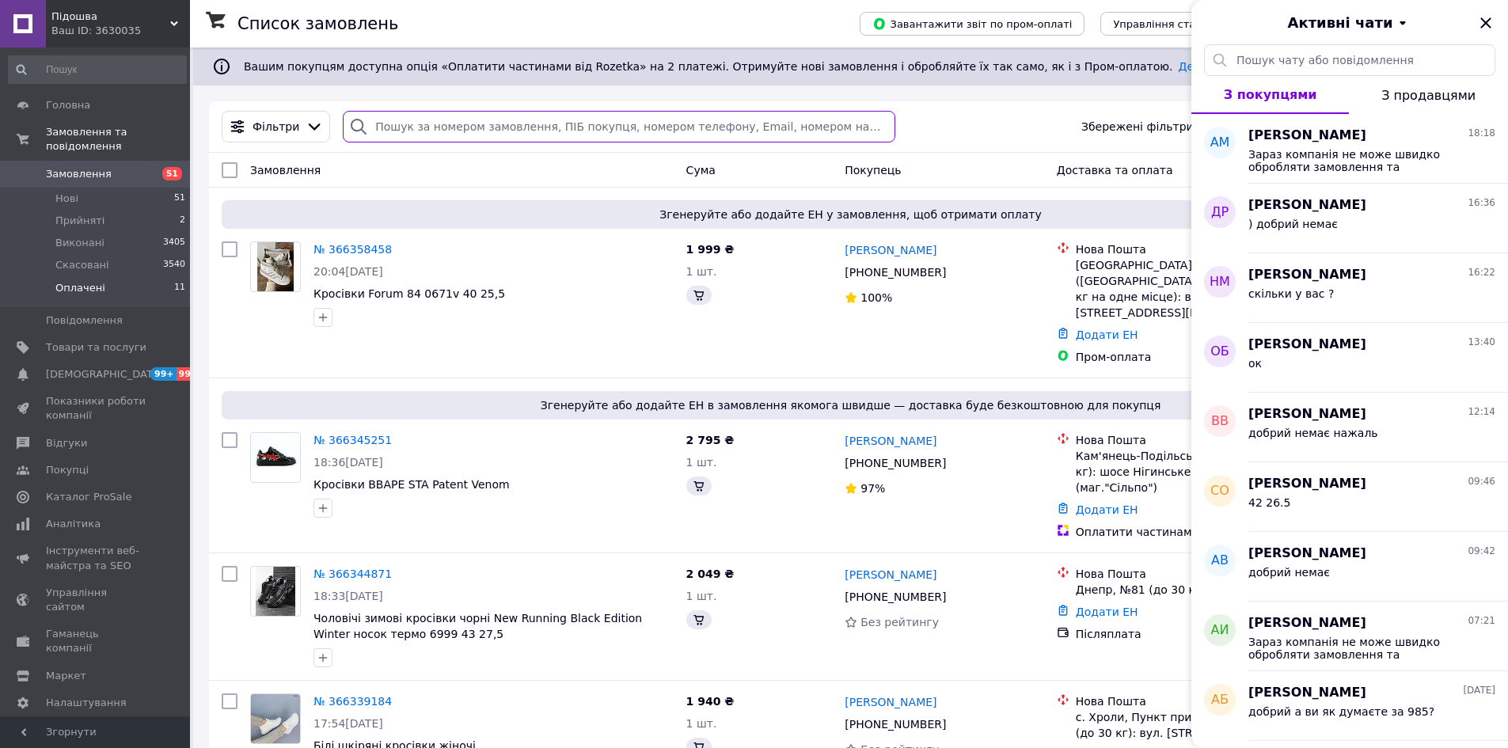
click at [734, 128] on input "search" at bounding box center [619, 127] width 552 height 32
paste input "Повалій"
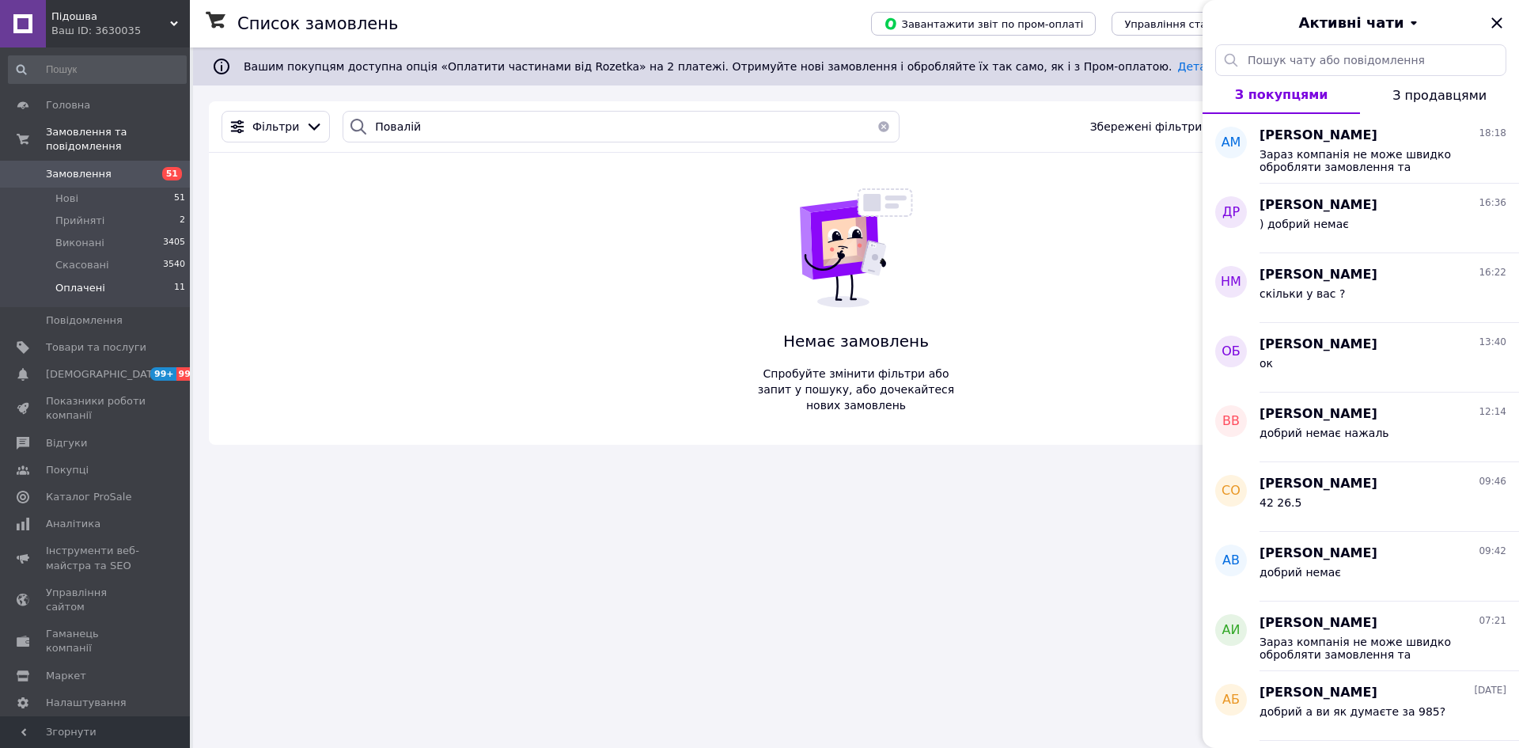
click at [1483, 19] on div "Активні чати" at bounding box center [1361, 22] width 317 height 44
click at [1495, 21] on icon "Закрити" at bounding box center [1497, 22] width 10 height 10
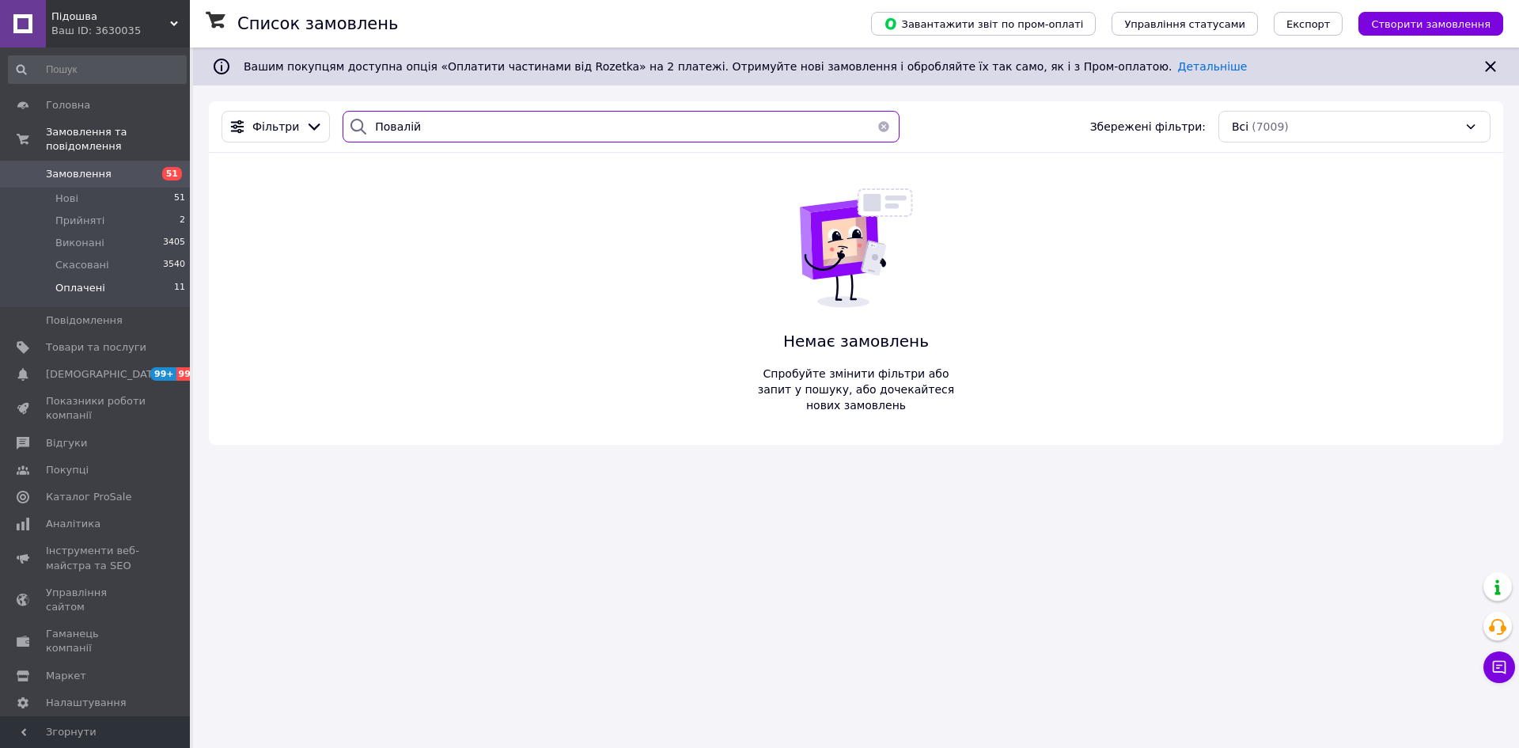
paste input "20451268998957"
drag, startPoint x: 408, startPoint y: 129, endPoint x: 324, endPoint y: 129, distance: 84.7
click at [324, 129] on div "Фільтри 20451268998957 Збережені фільтри: Всі (7009)" at bounding box center [856, 127] width 1282 height 32
type input "20451268998957"
